Goal: Register for event/course

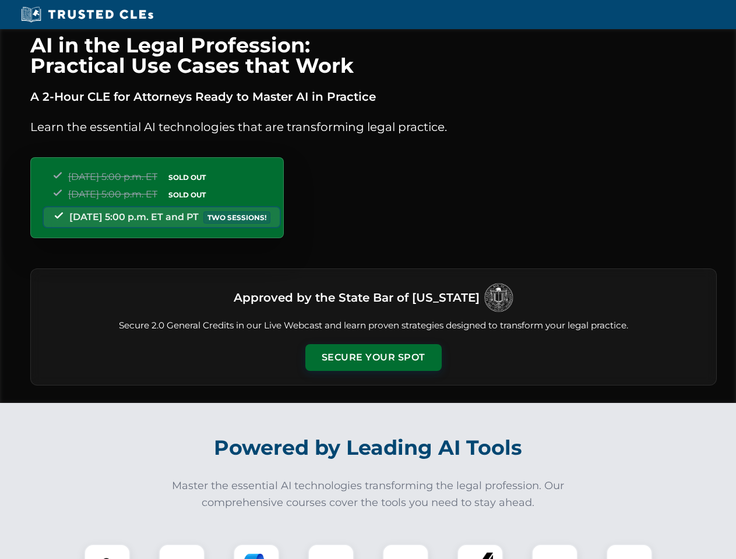
click at [373, 358] on button "Secure Your Spot" at bounding box center [373, 357] width 136 height 27
click at [107, 552] on img at bounding box center [107, 568] width 34 height 34
click at [182, 552] on div at bounding box center [181, 567] width 47 height 47
